Goal: Entertainment & Leisure: Consume media (video, audio)

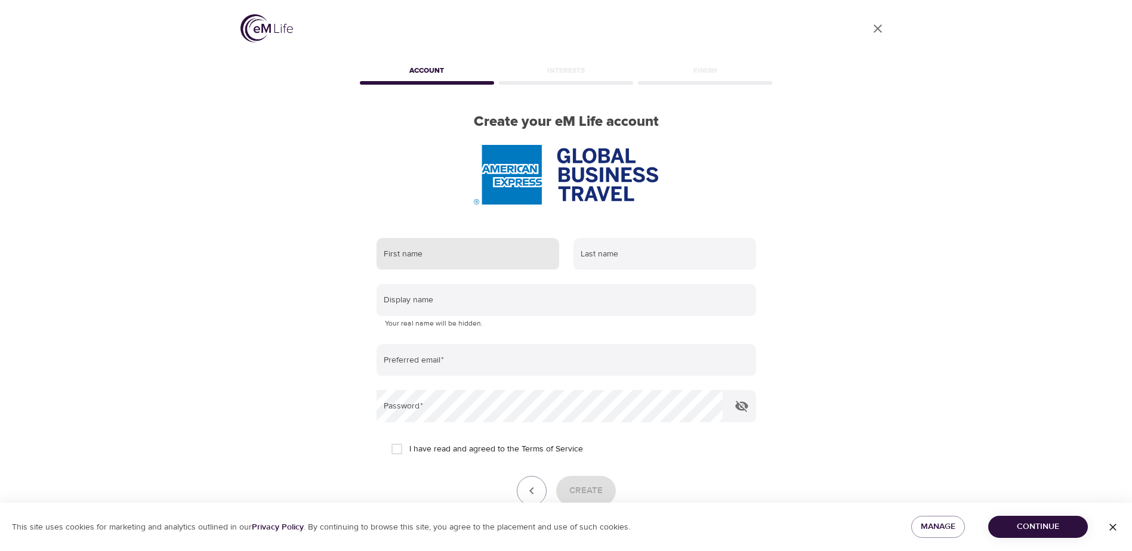
click at [439, 258] on input "text" at bounding box center [467, 254] width 183 height 32
type input "Rachel"
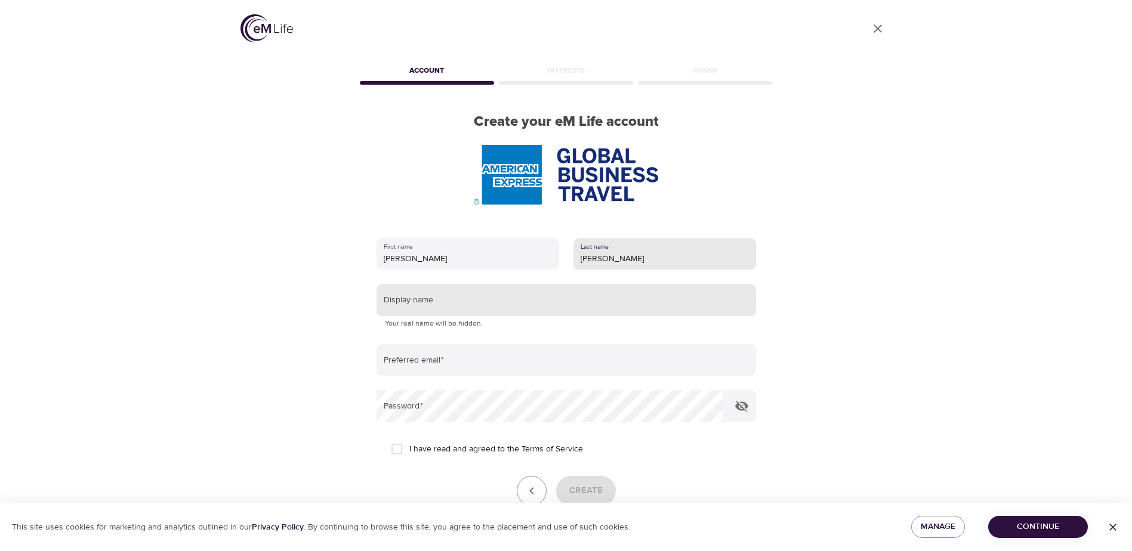
type input "Carty"
click at [434, 301] on input "text" at bounding box center [565, 300] width 379 height 32
type input "Tiarc1976"
type input "[PERSON_NAME][EMAIL_ADDRESS][PERSON_NAME][DOMAIN_NAME]"
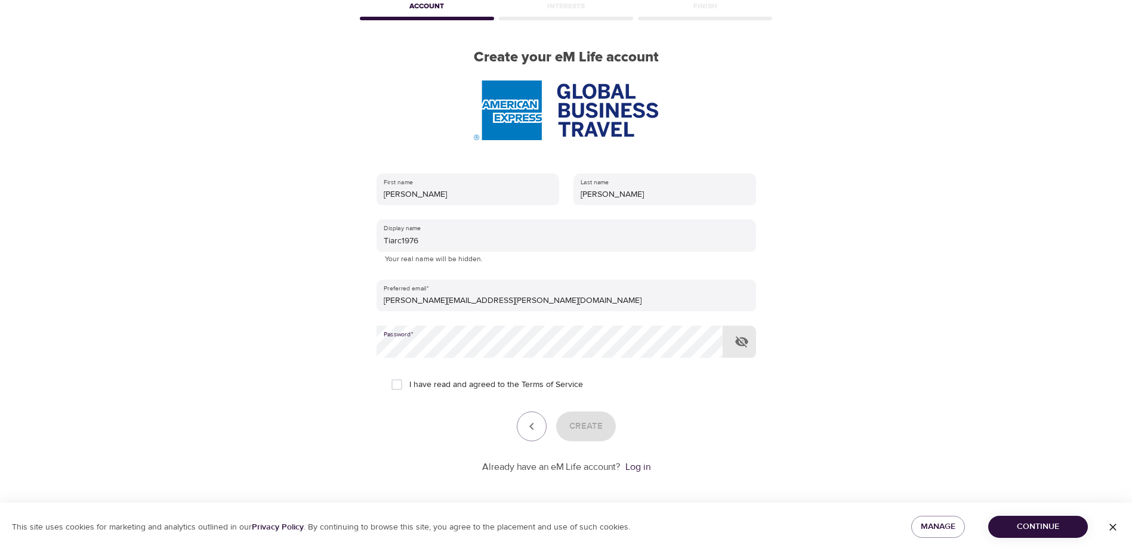
scroll to position [68, 0]
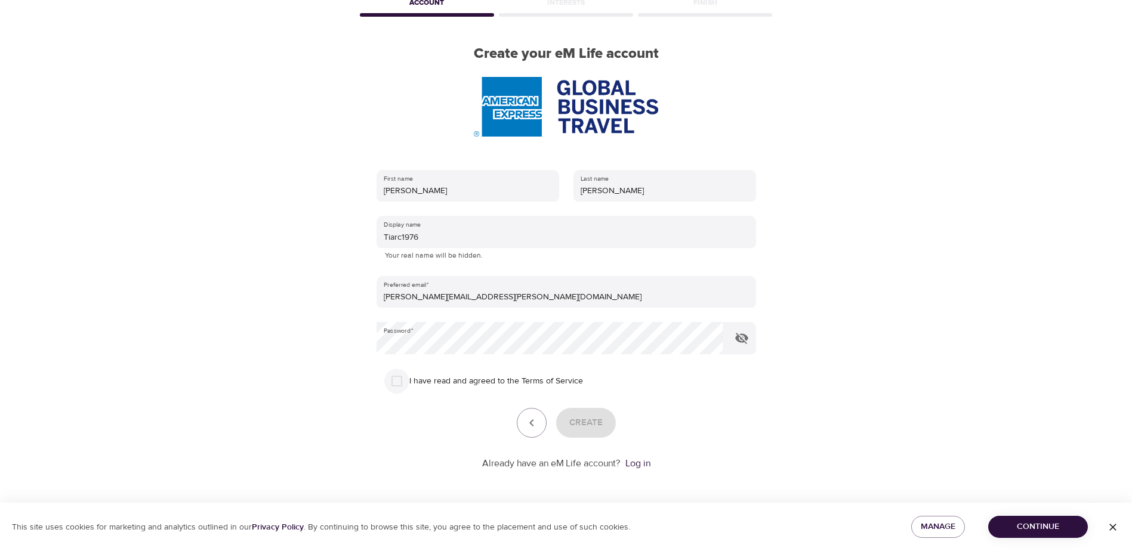
click at [396, 386] on input "I have read and agreed to the Terms of Service" at bounding box center [396, 381] width 25 height 25
checkbox input "true"
click at [641, 466] on link "Log in" at bounding box center [637, 464] width 25 height 12
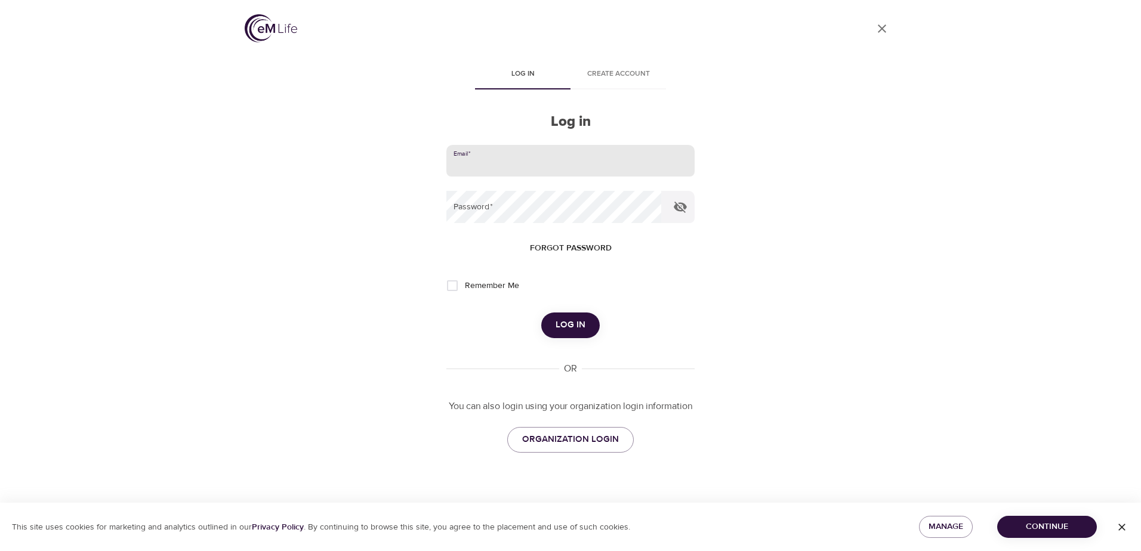
click at [538, 169] on input "email" at bounding box center [570, 161] width 248 height 32
type input "[PERSON_NAME][EMAIL_ADDRESS][PERSON_NAME][DOMAIN_NAME]"
click at [581, 329] on span "Log in" at bounding box center [570, 325] width 30 height 16
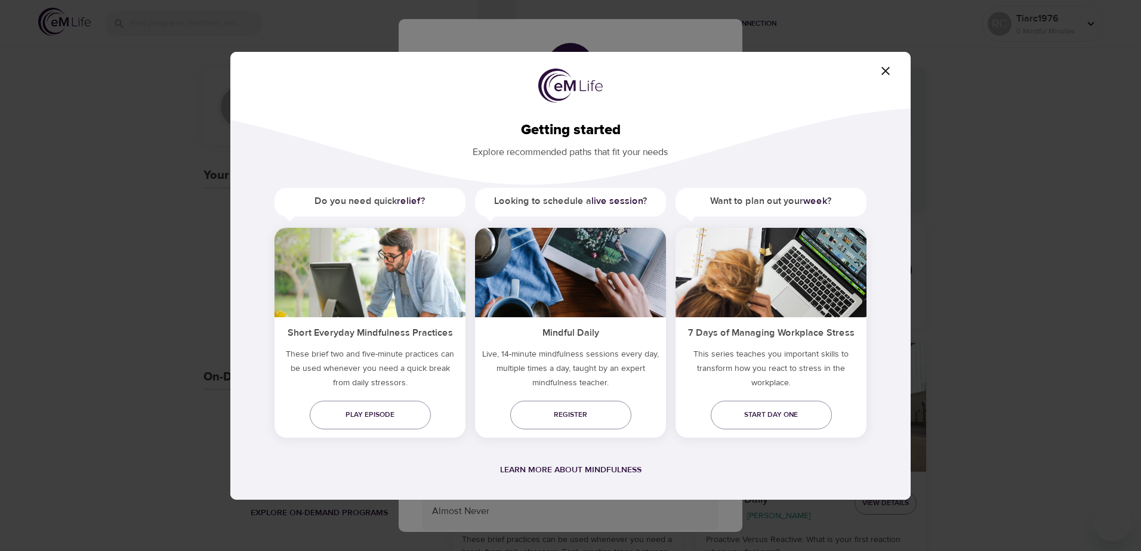
click at [367, 200] on h5 "Do you need quick relief ?" at bounding box center [369, 201] width 191 height 27
click at [376, 415] on span "Play episode" at bounding box center [370, 415] width 102 height 13
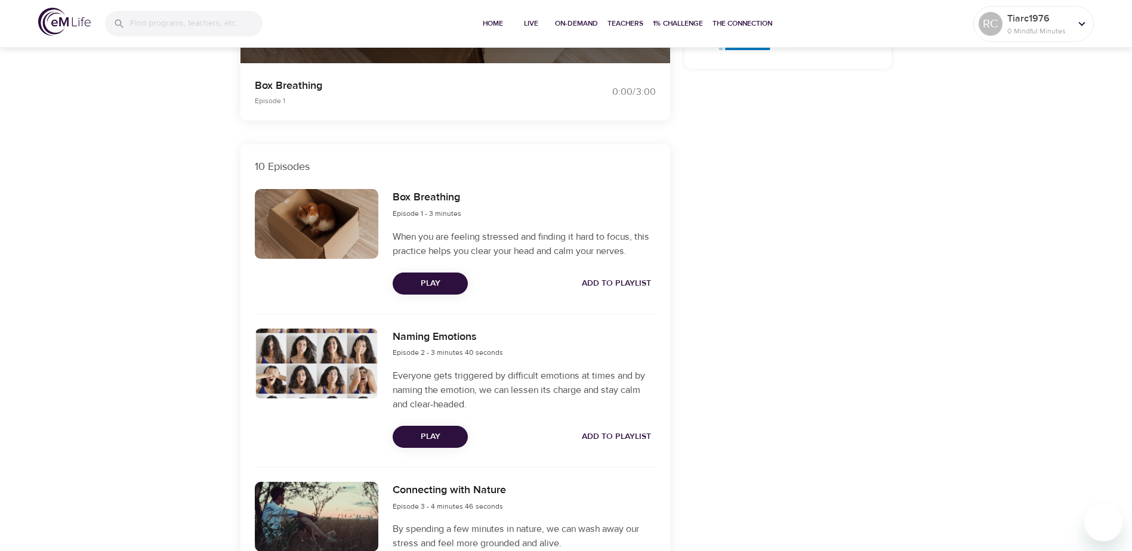
scroll to position [239, 0]
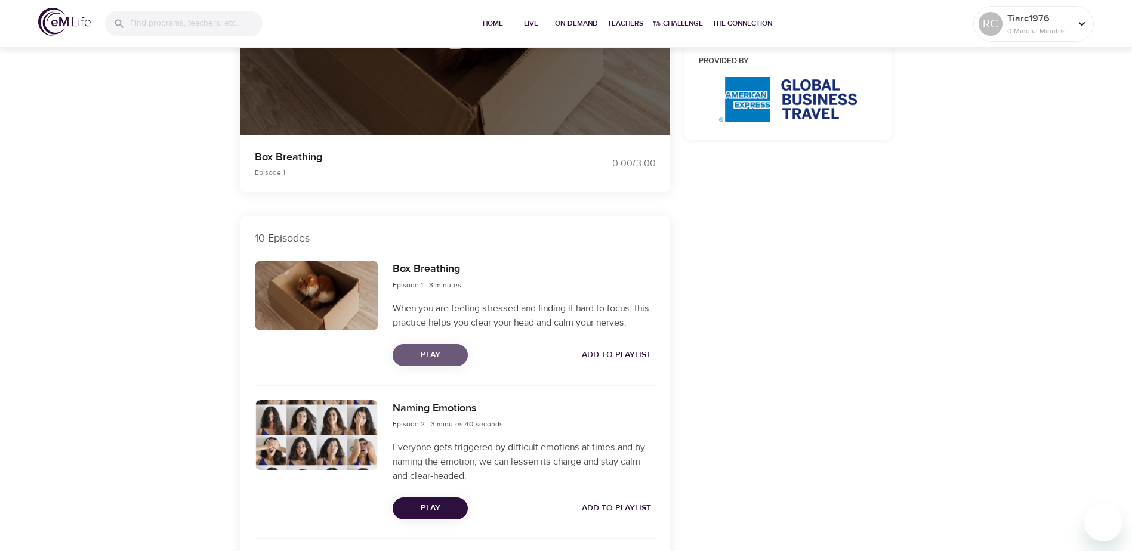
click at [424, 356] on span "Play" at bounding box center [430, 355] width 56 height 15
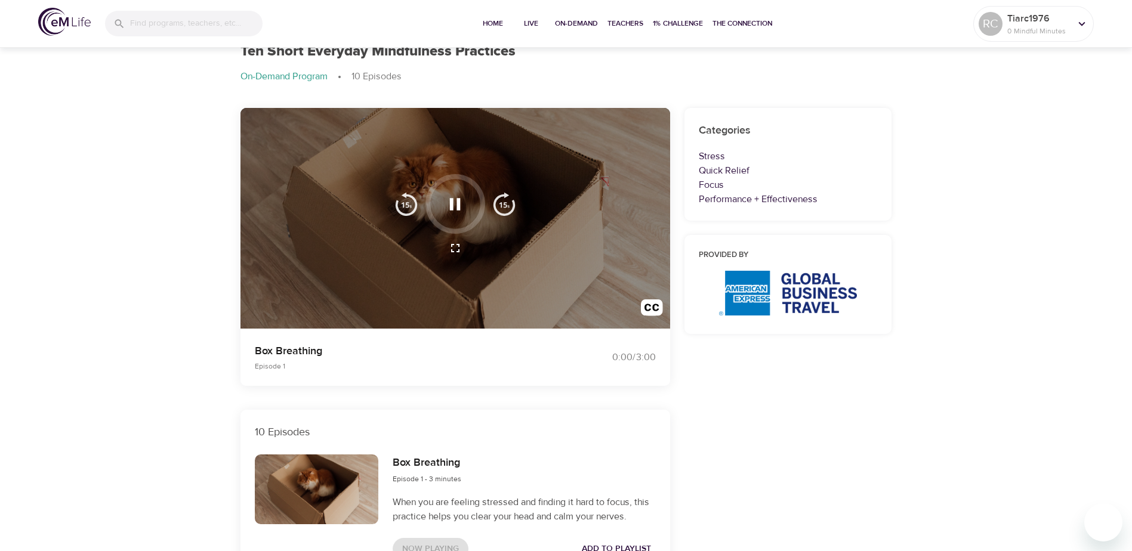
scroll to position [0, 0]
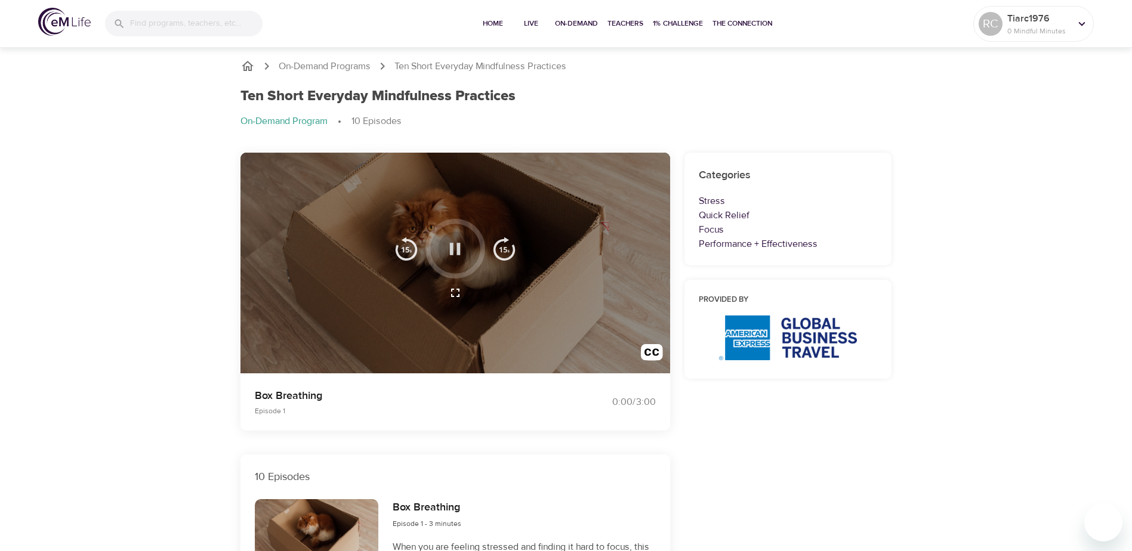
click at [458, 244] on icon "button" at bounding box center [455, 249] width 11 height 12
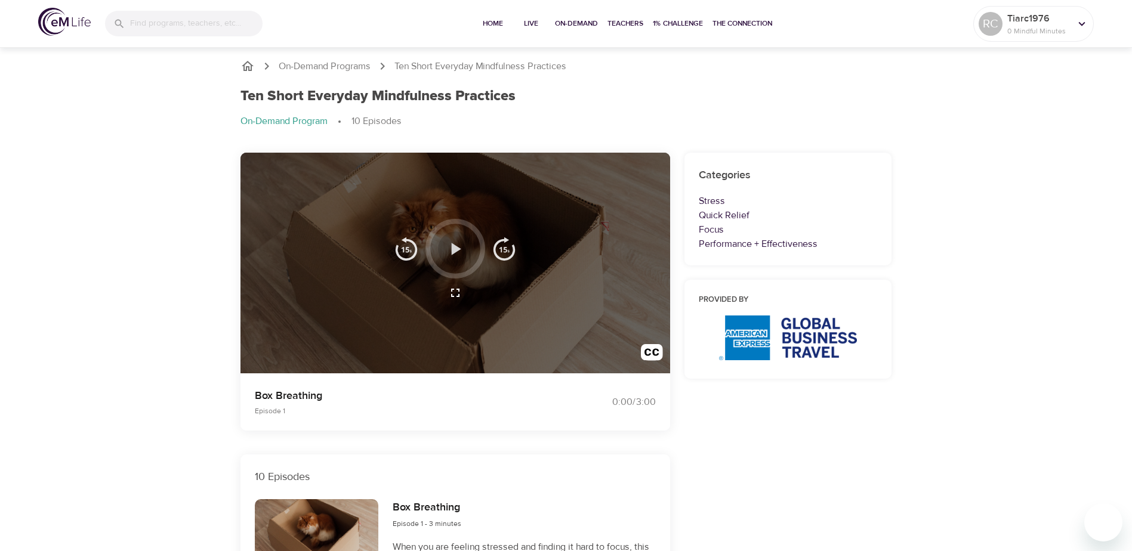
click at [452, 250] on icon "button" at bounding box center [457, 249] width 10 height 12
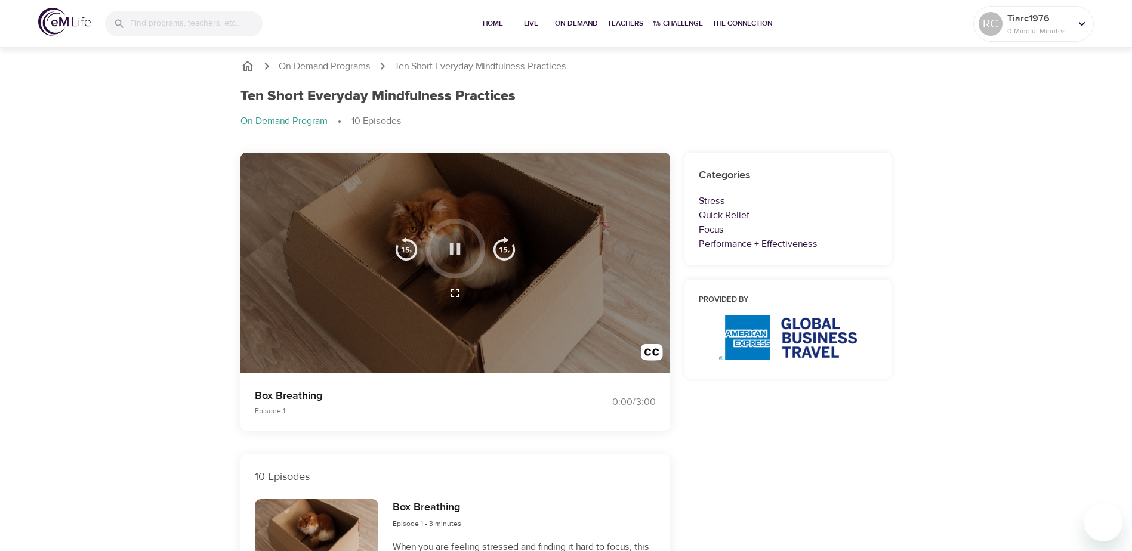
click at [452, 250] on icon "button" at bounding box center [455, 249] width 11 height 12
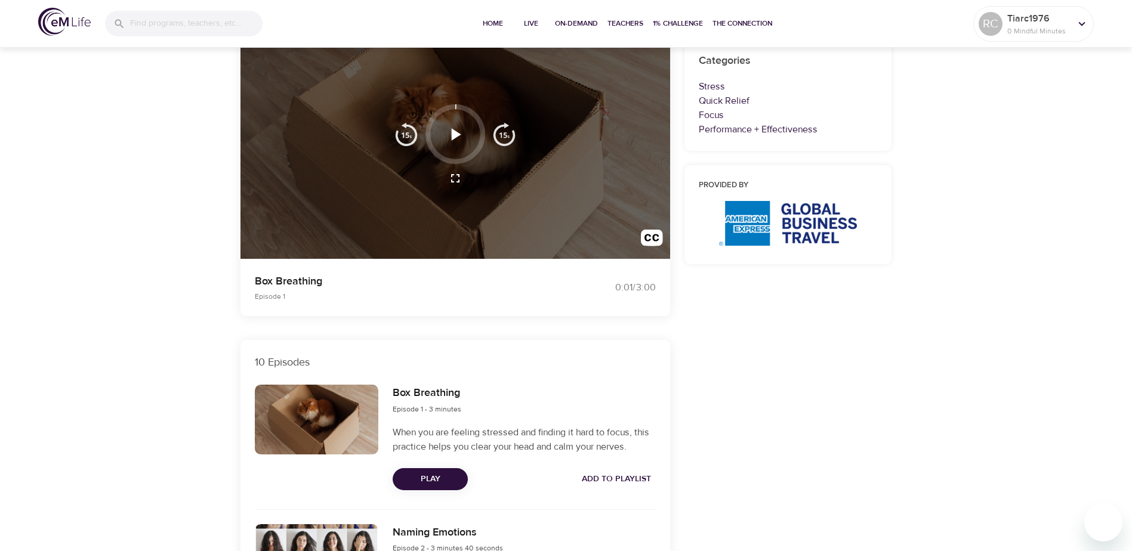
scroll to position [119, 0]
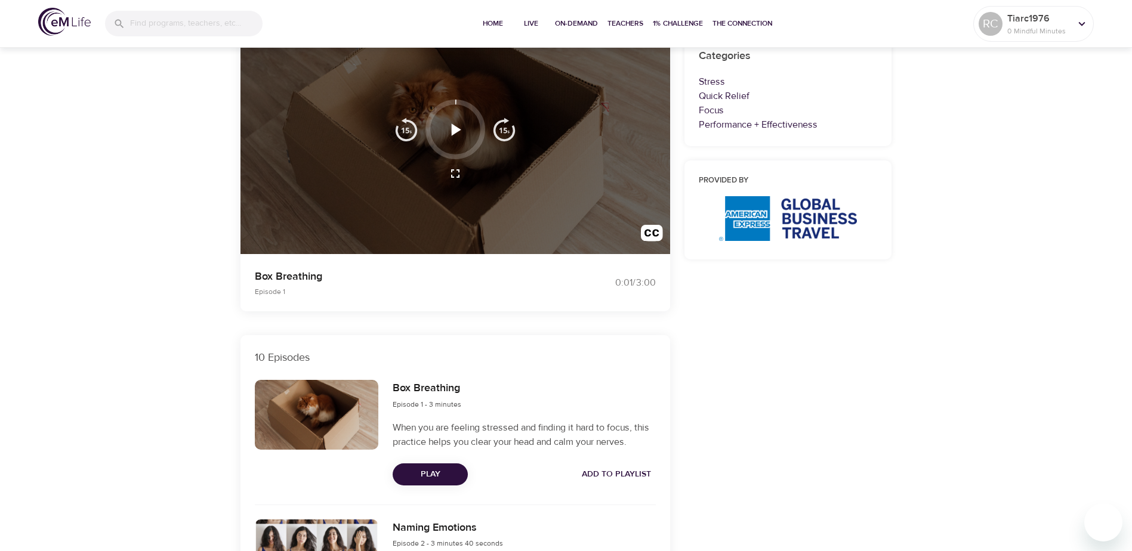
click at [456, 128] on icon "button" at bounding box center [457, 130] width 10 height 12
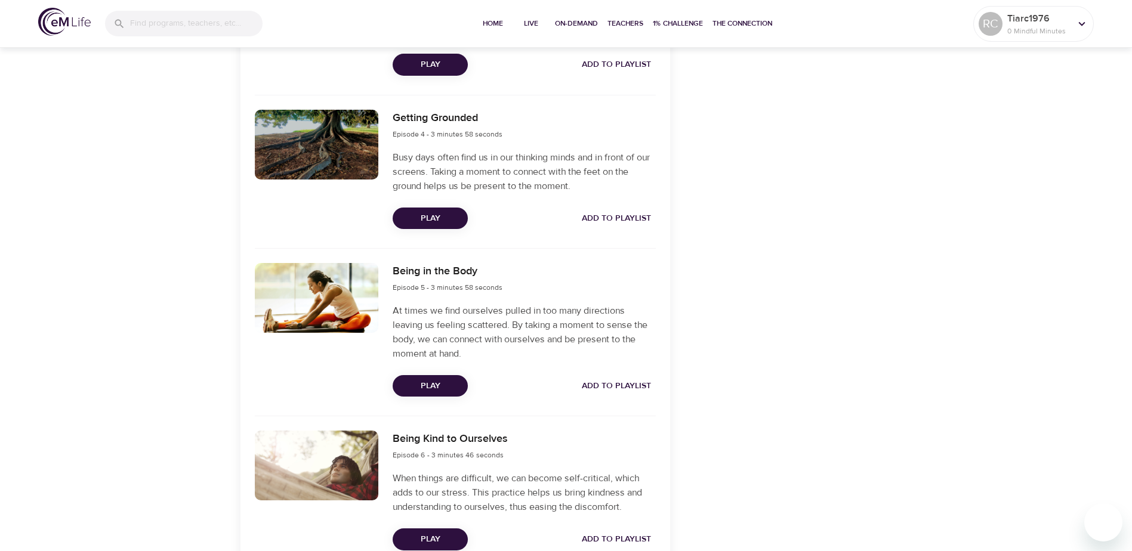
scroll to position [895, 0]
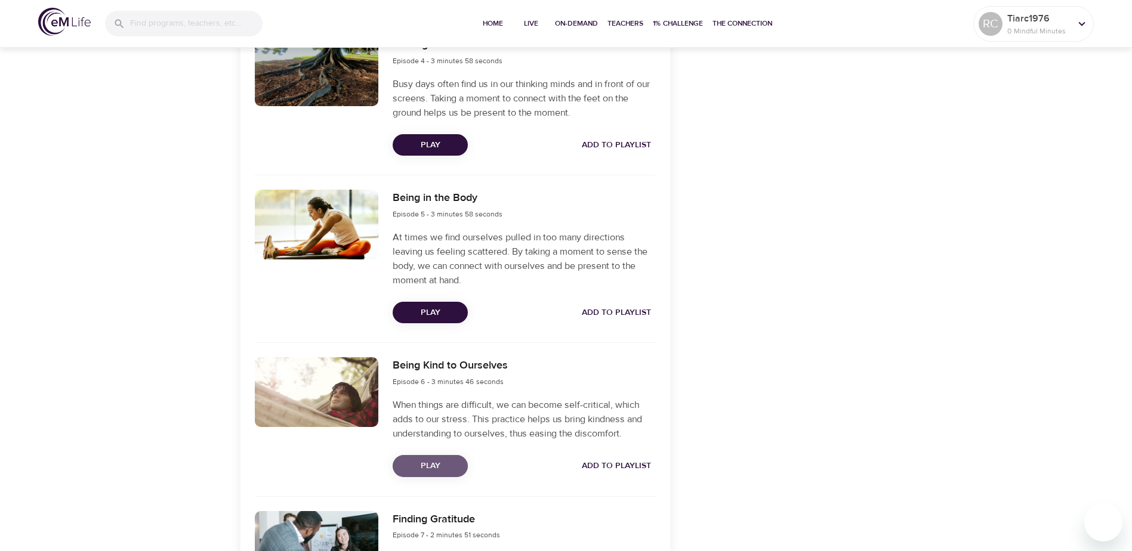
click at [436, 462] on span "Play" at bounding box center [430, 466] width 56 height 15
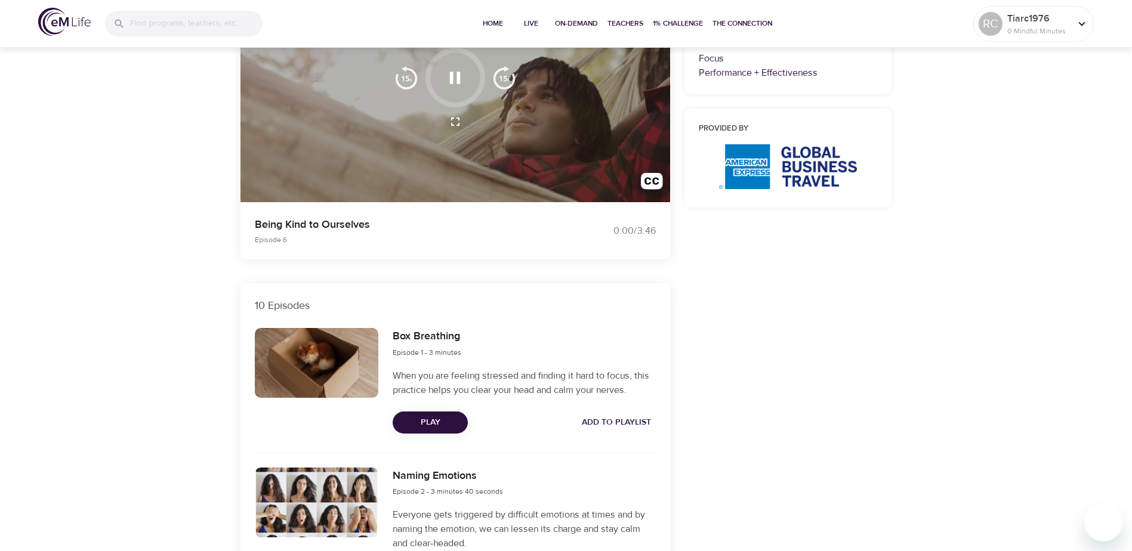
scroll to position [0, 0]
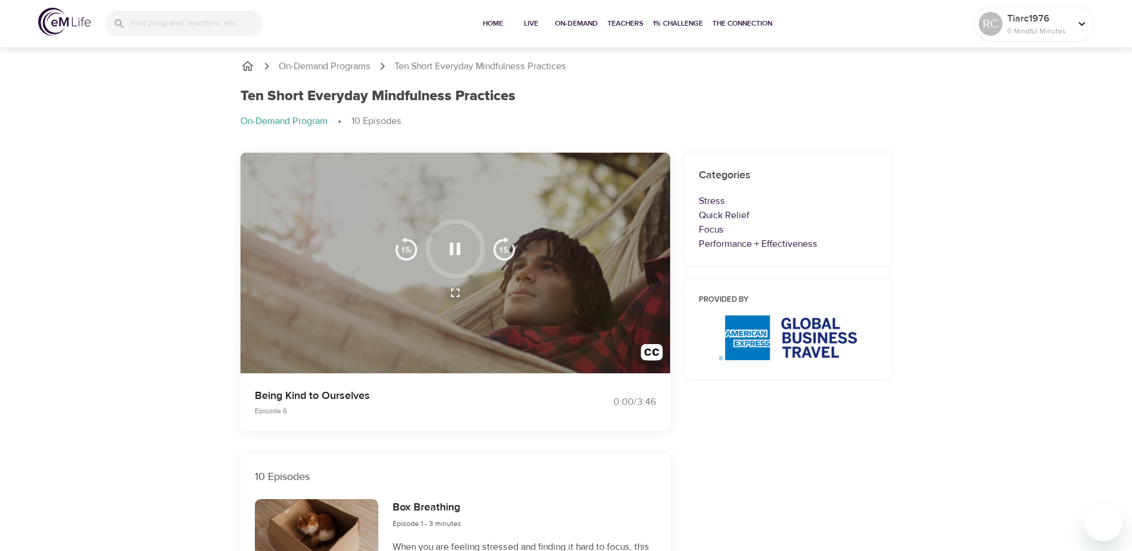
click at [450, 250] on icon "button" at bounding box center [455, 249] width 11 height 12
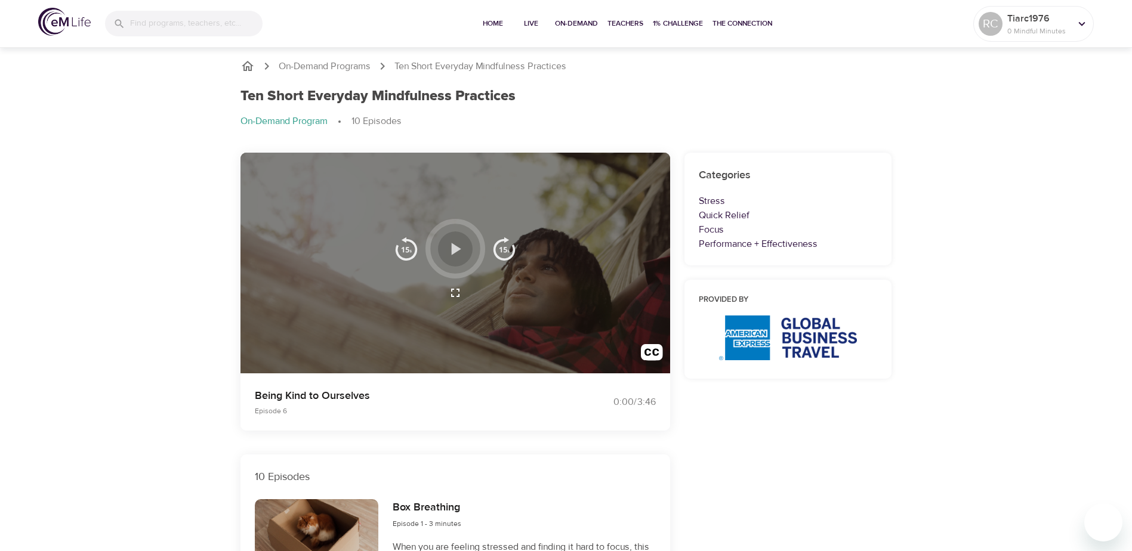
click at [451, 251] on icon "button" at bounding box center [455, 249] width 21 height 21
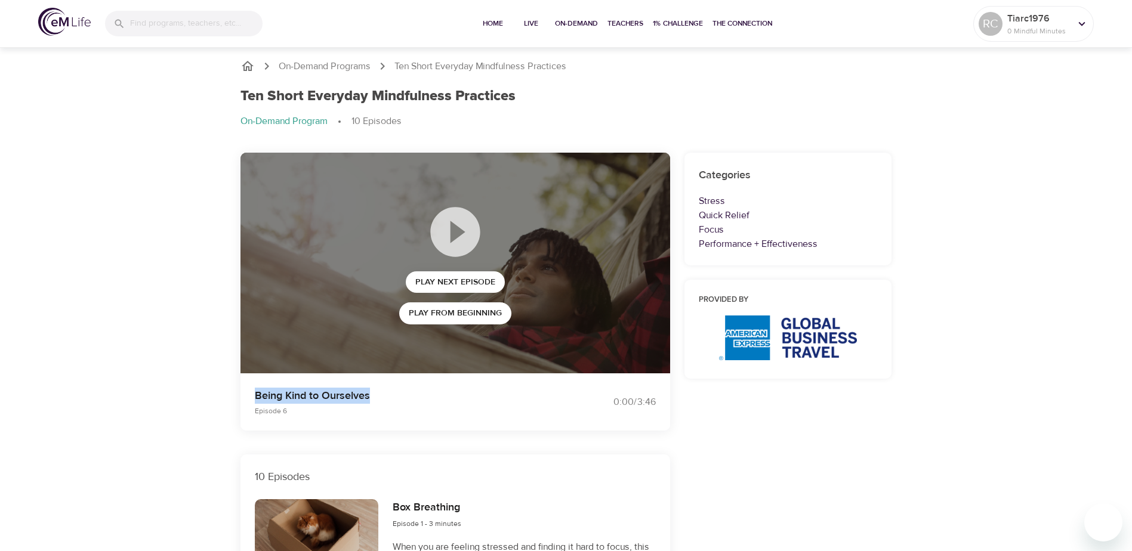
drag, startPoint x: 379, startPoint y: 397, endPoint x: 256, endPoint y: 396, distance: 123.5
click at [256, 396] on p "Being Kind to Ourselves" at bounding box center [403, 396] width 297 height 16
copy p "Being Kind to Ourselves"
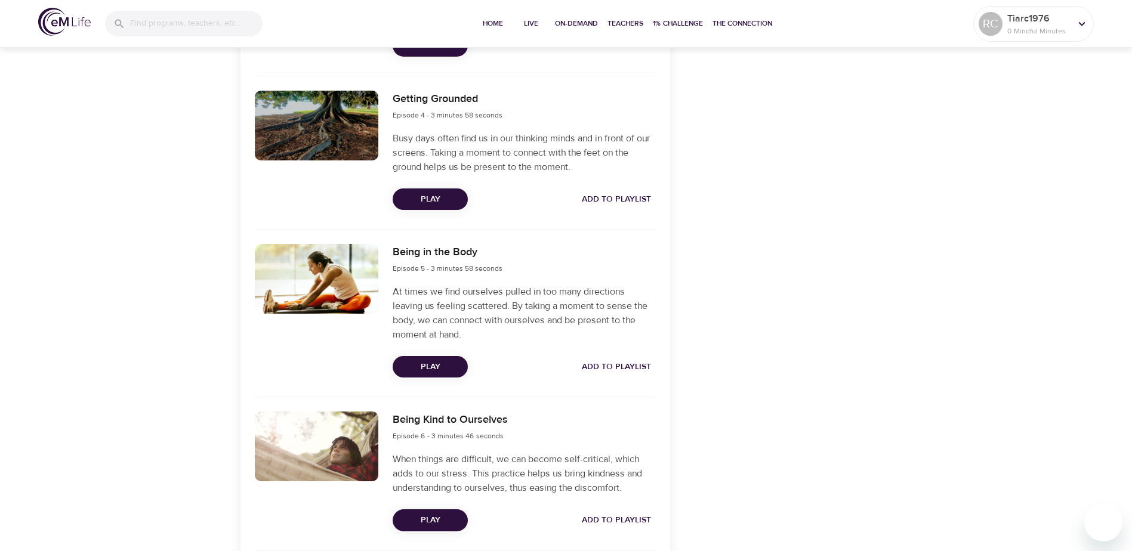
scroll to position [823, 0]
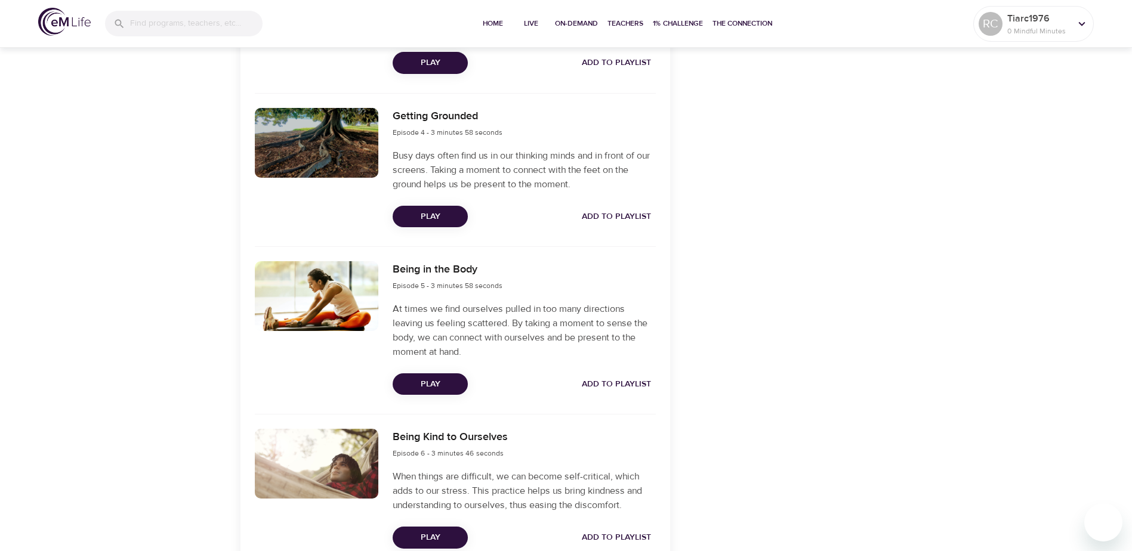
click at [430, 378] on span "Play" at bounding box center [430, 384] width 56 height 15
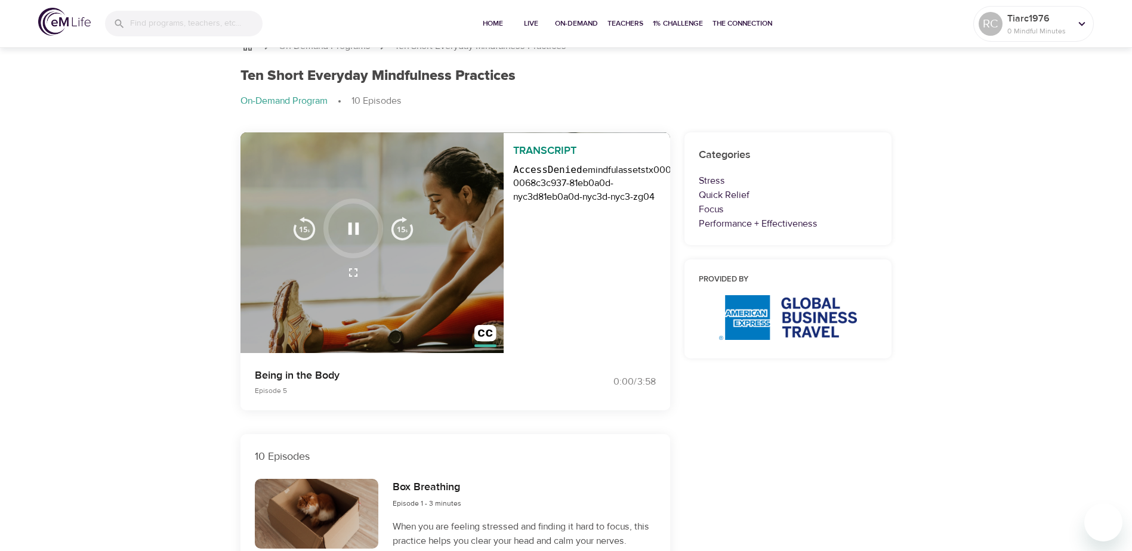
scroll to position [0, 0]
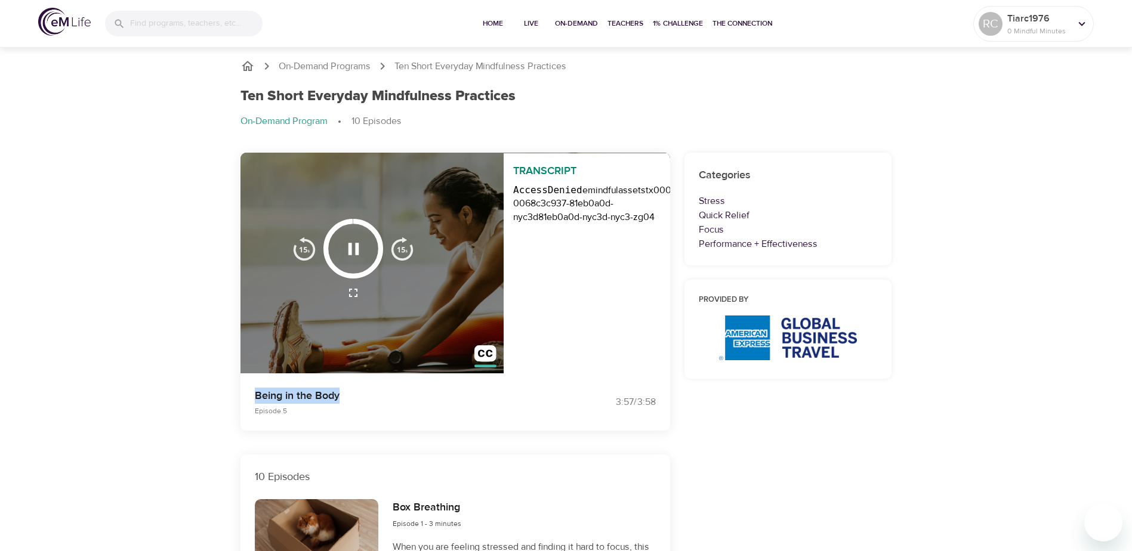
drag, startPoint x: 356, startPoint y: 397, endPoint x: 254, endPoint y: 396, distance: 101.4
click at [255, 396] on p "Being in the Body" at bounding box center [403, 396] width 297 height 16
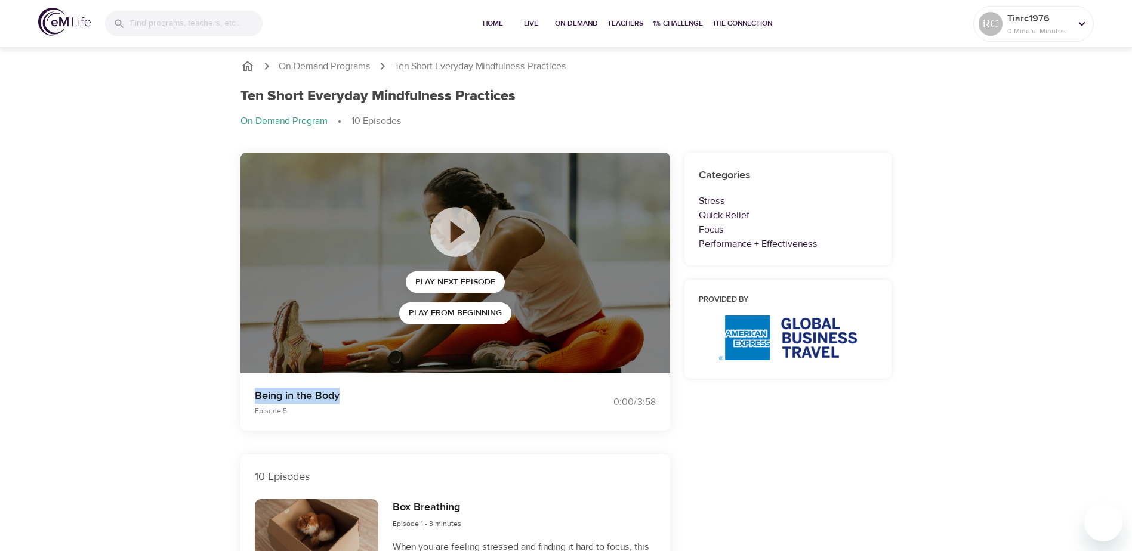
copy p "Being in the Body"
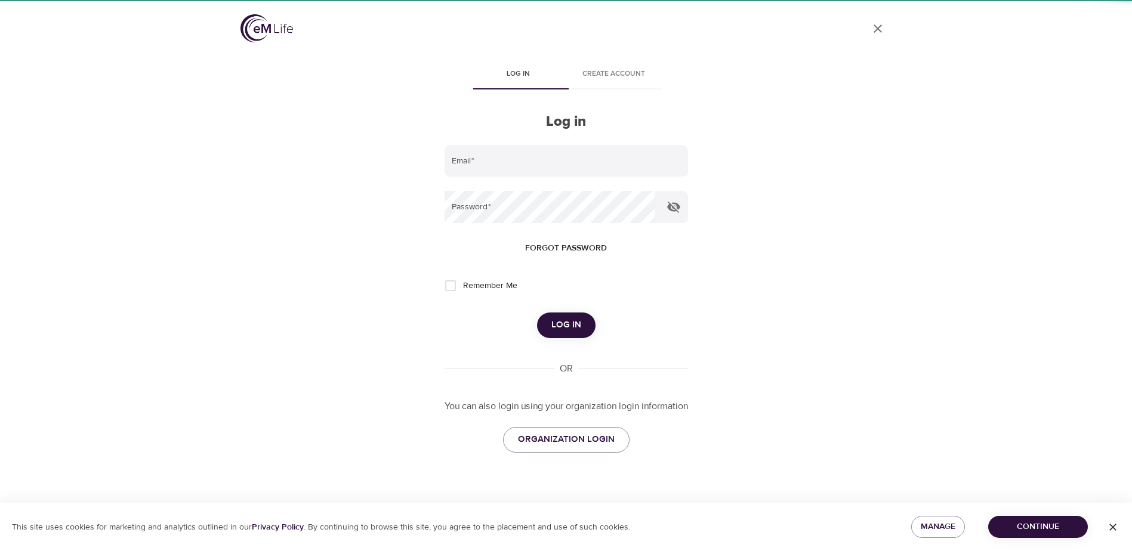
type input "[PERSON_NAME][EMAIL_ADDRESS][PERSON_NAME][DOMAIN_NAME]"
